Goal: Register for event/course

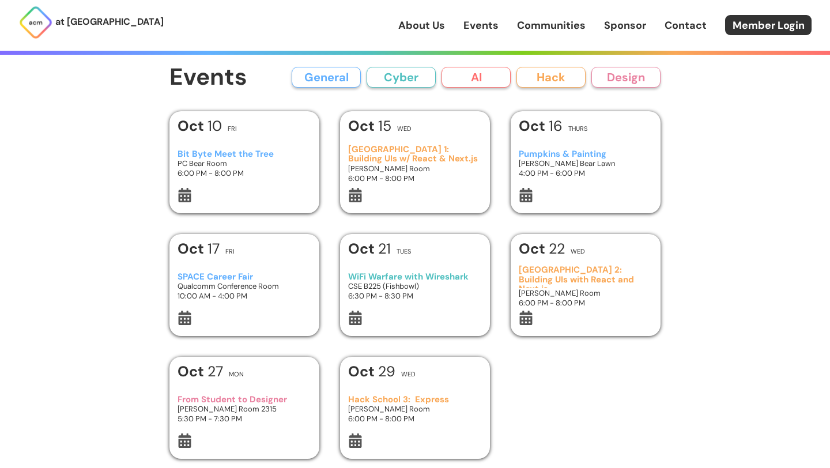
click at [401, 157] on h3 "[GEOGRAPHIC_DATA] 1: Building UIs w/ React & Next.js" at bounding box center [415, 154] width 134 height 19
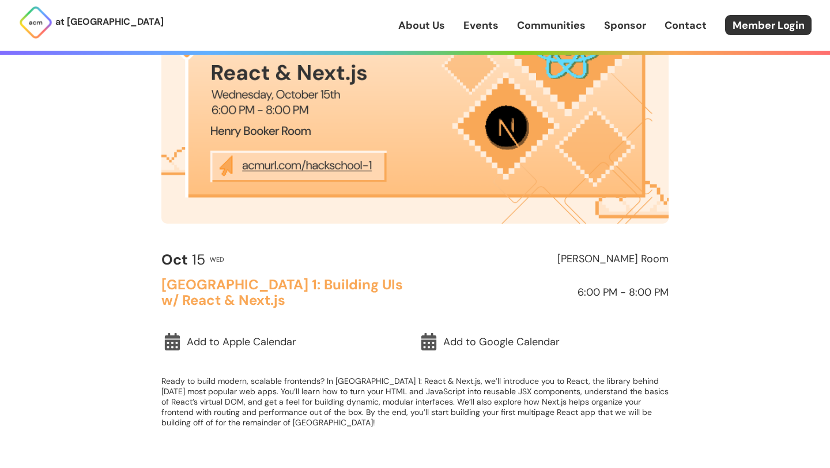
scroll to position [179, 0]
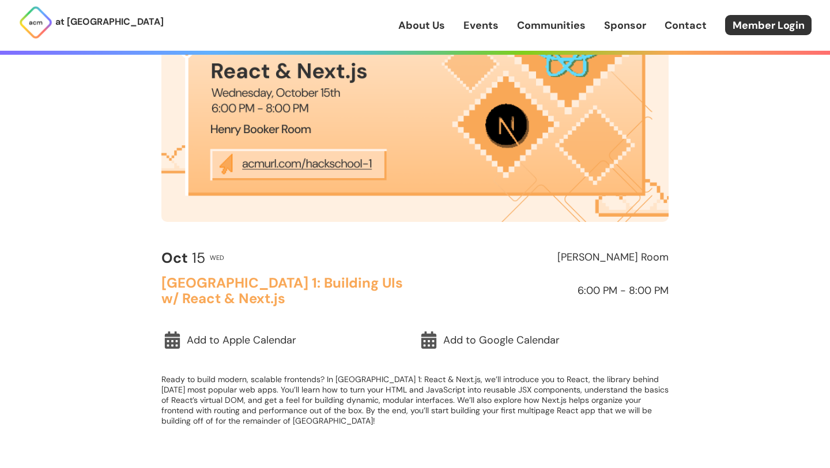
click at [320, 165] on img at bounding box center [414, 79] width 507 height 285
click at [349, 163] on img at bounding box center [414, 79] width 507 height 285
click at [764, 24] on link "Member Login" at bounding box center [768, 25] width 86 height 20
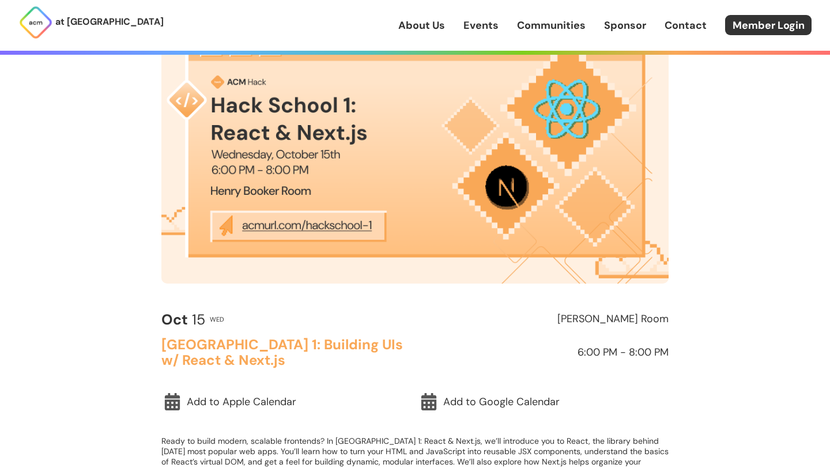
scroll to position [86, 0]
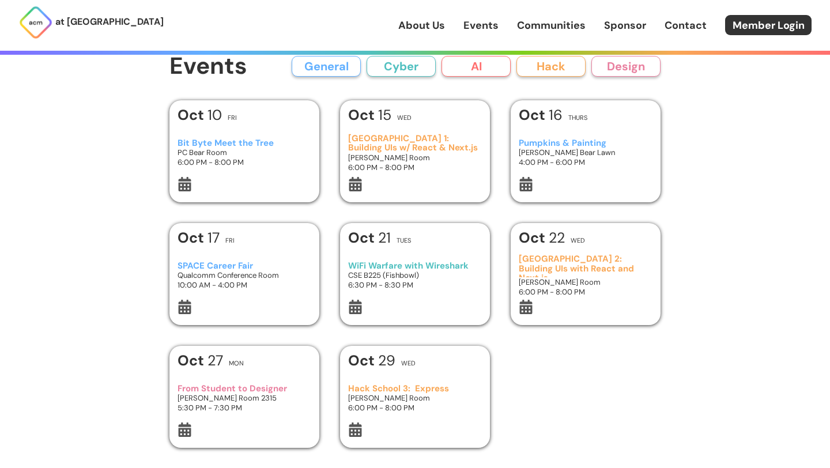
scroll to position [12, 0]
